Goal: Check status: Check status

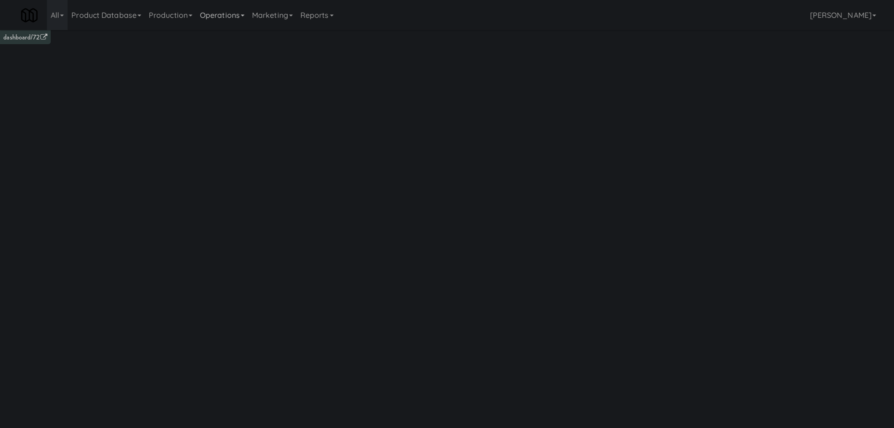
click at [244, 18] on link "Operations" at bounding box center [222, 15] width 52 height 30
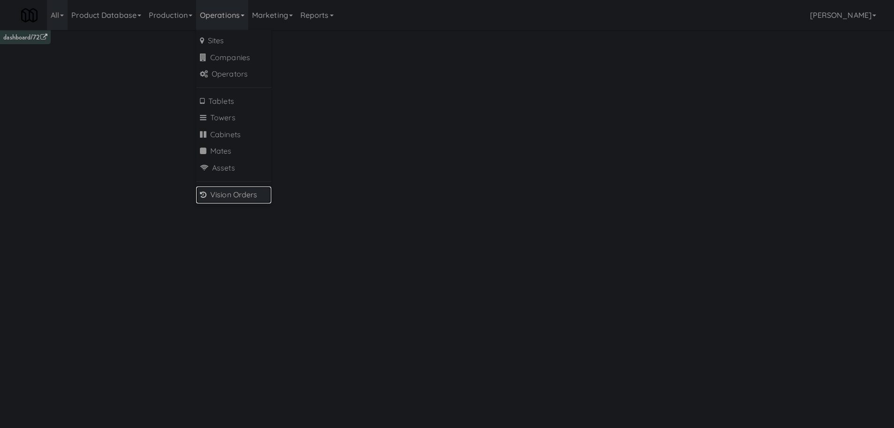
click at [255, 192] on link "Vision Orders" at bounding box center [233, 194] width 75 height 17
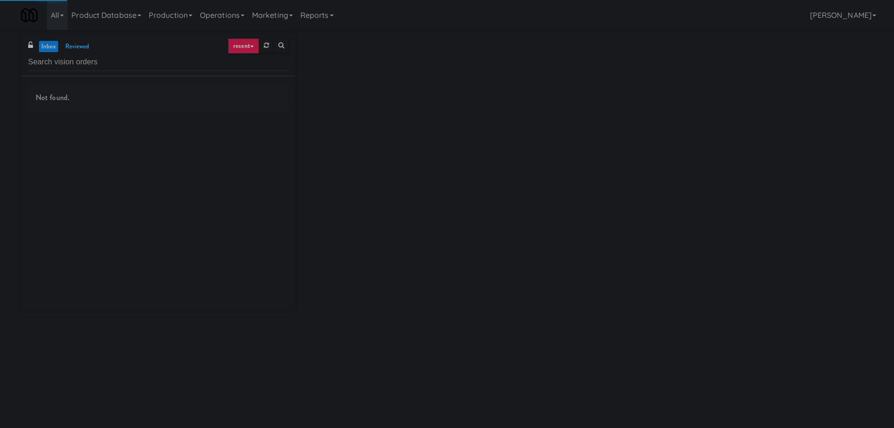
click at [134, 64] on input "text" at bounding box center [158, 62] width 260 height 17
type input "Ambient"
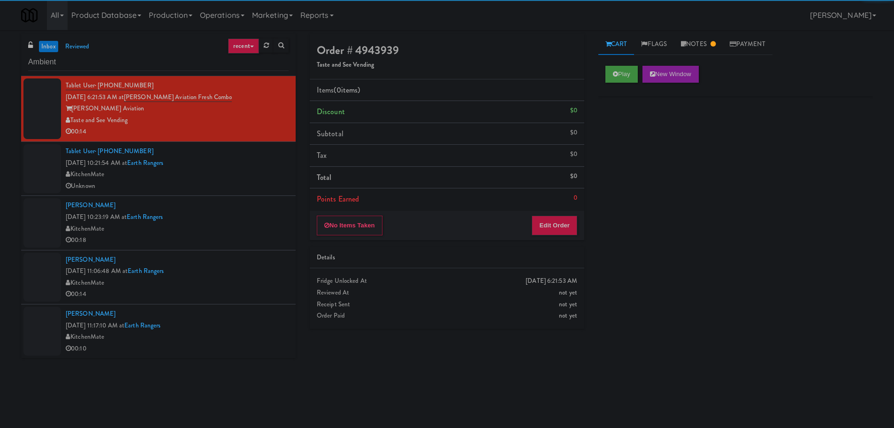
click at [47, 45] on link "inbox" at bounding box center [48, 47] width 19 height 12
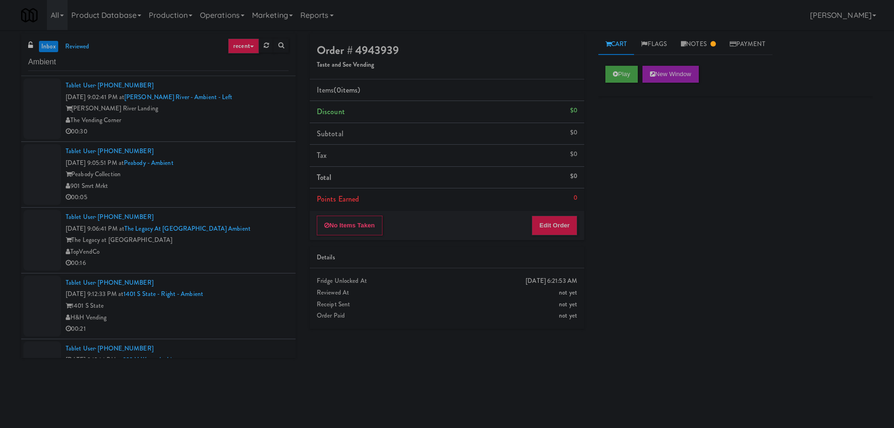
click at [253, 107] on div "Charles River Landing" at bounding box center [177, 109] width 223 height 12
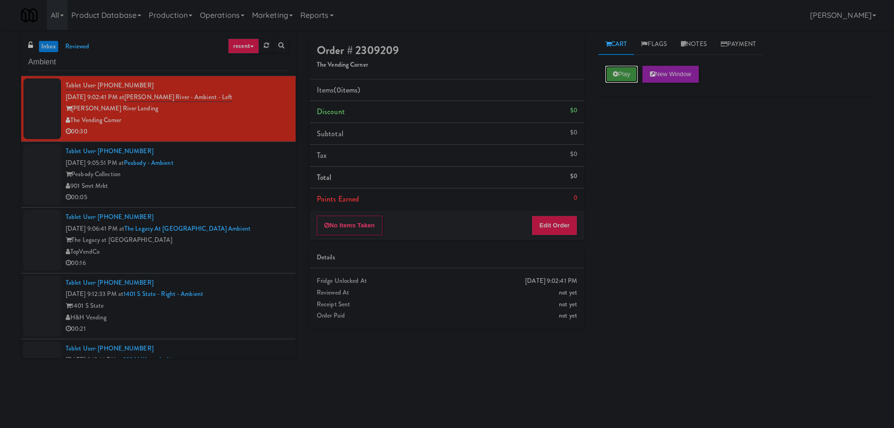
click at [611, 78] on button "Play" at bounding box center [621, 74] width 32 height 17
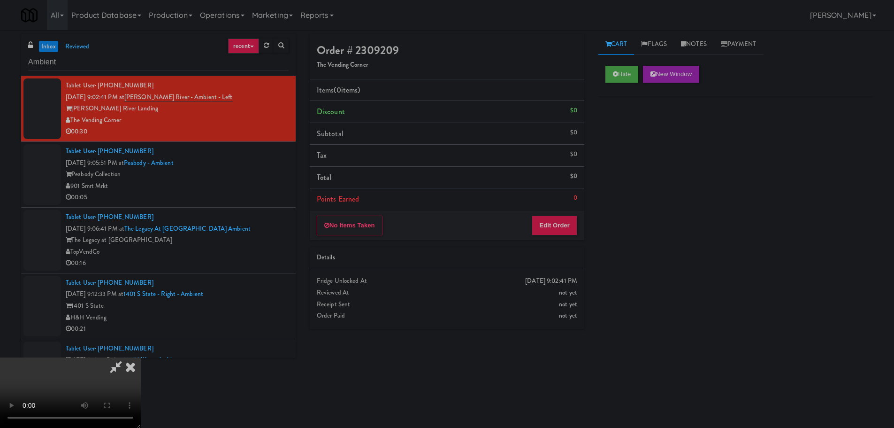
click at [572, 193] on li "Points Earned 0" at bounding box center [447, 199] width 275 height 22
click at [552, 221] on button "Edit Order" at bounding box center [555, 225] width 46 height 20
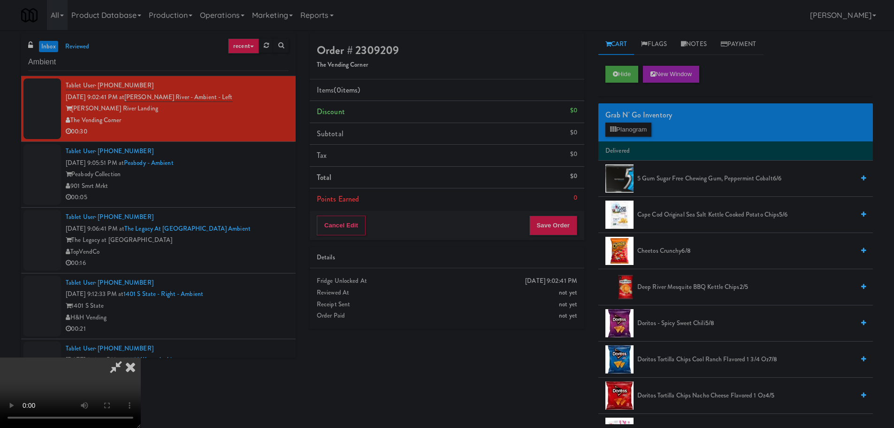
click at [141, 357] on video at bounding box center [70, 392] width 141 height 70
